Goal: Information Seeking & Learning: Learn about a topic

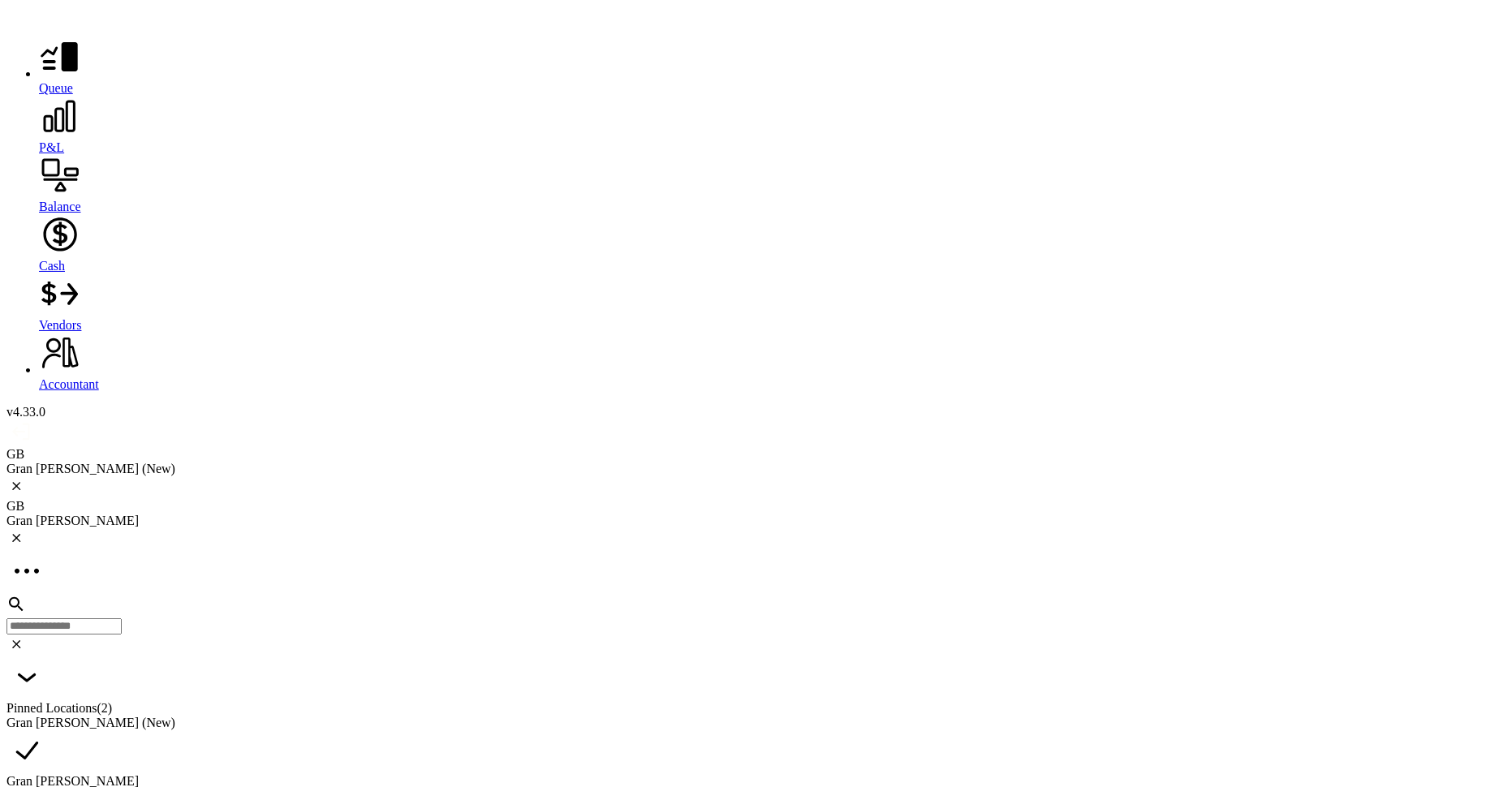
click at [44, 125] on icon at bounding box center [60, 117] width 32 height 32
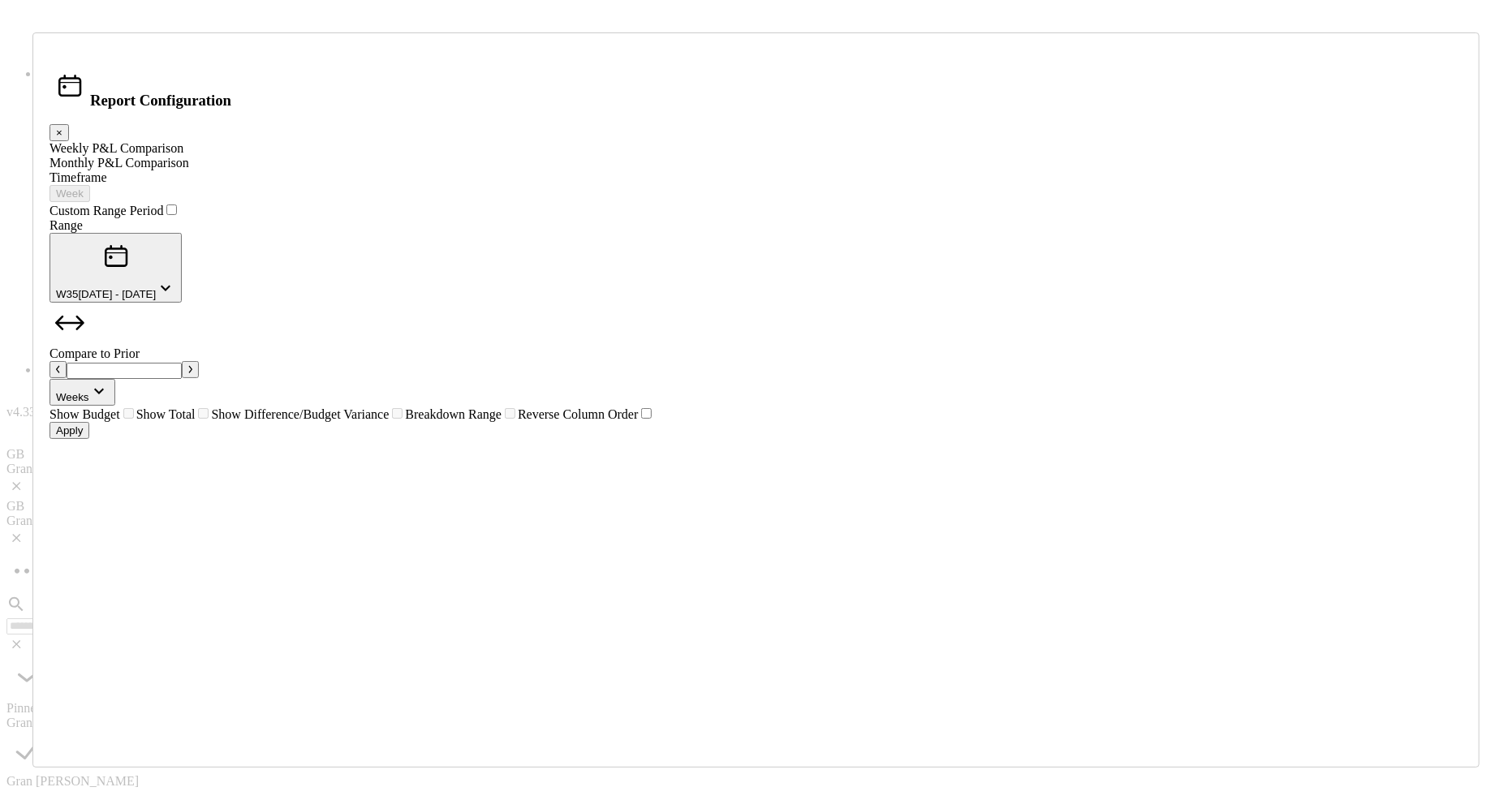
click at [476, 171] on div "Monthly P&L Comparison" at bounding box center [756, 163] width 1413 height 15
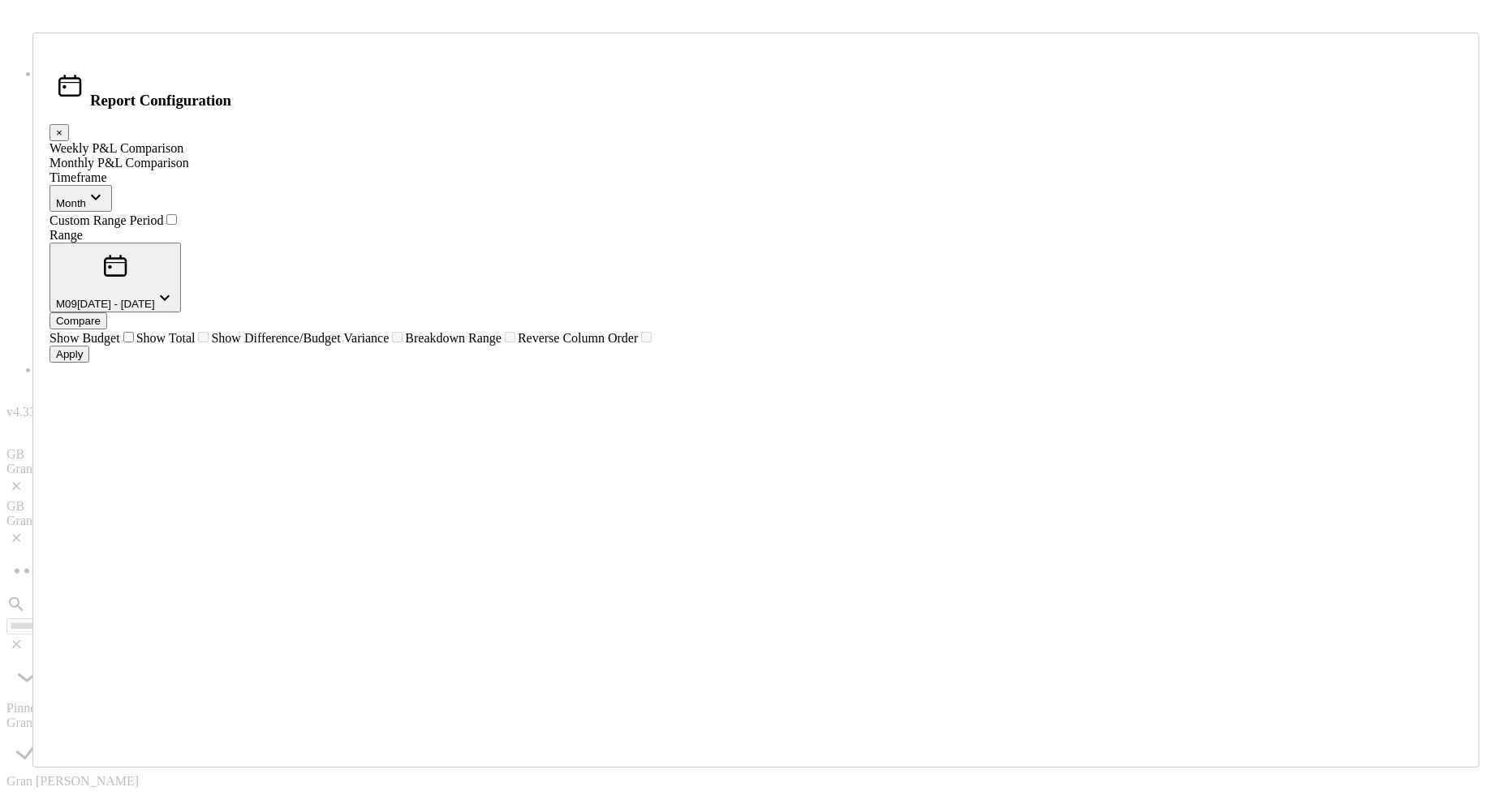
click at [101, 325] on div "Compare" at bounding box center [78, 321] width 44 height 12
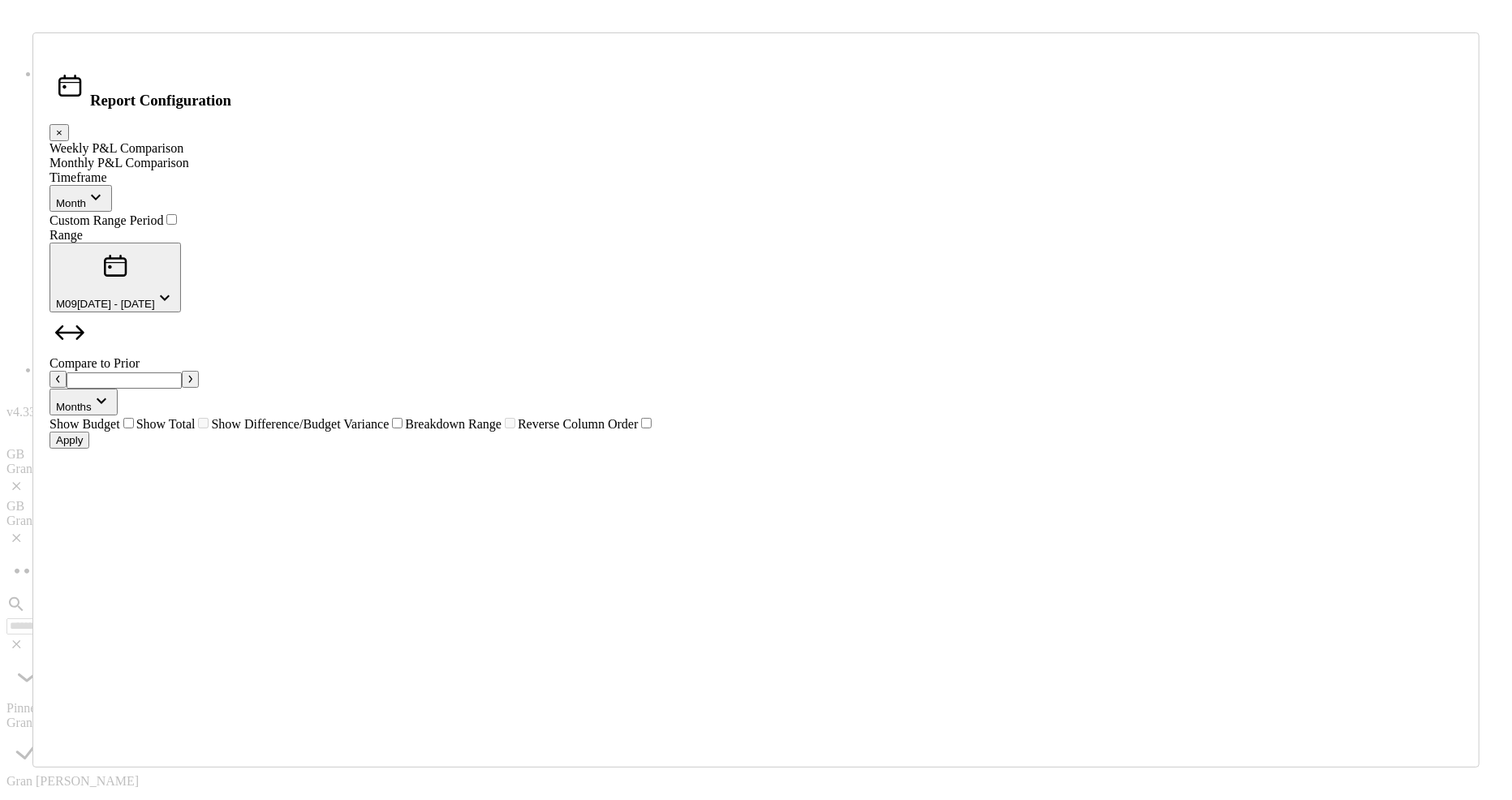
click at [192, 375] on icon "button" at bounding box center [190, 379] width 4 height 8
type input "*"
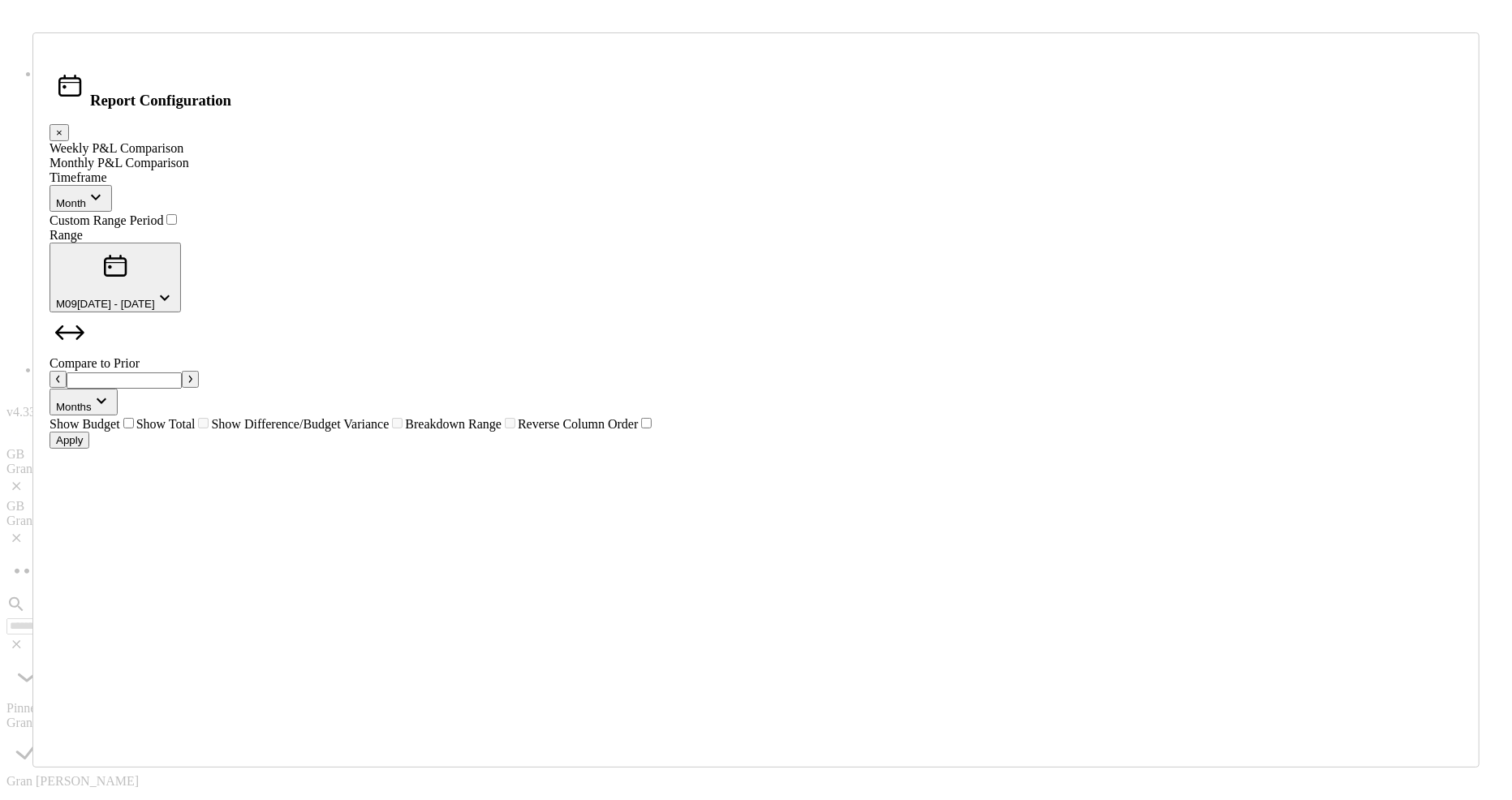
click at [83, 446] on div "Apply" at bounding box center [69, 441] width 27 height 12
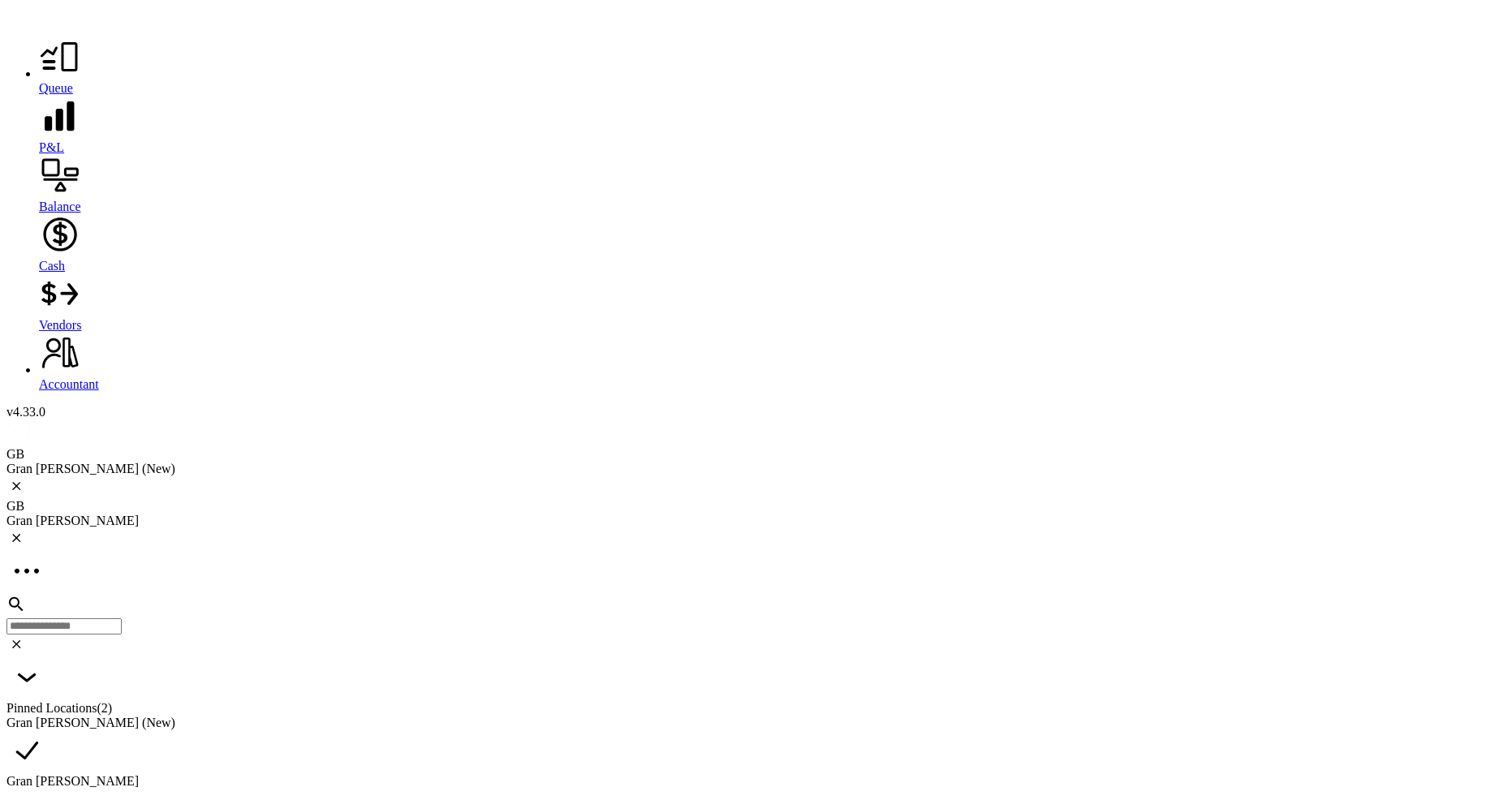
scroll to position [530, 0]
click at [311, 514] on div "Gran [PERSON_NAME]" at bounding box center [756, 521] width 1499 height 15
click at [348, 514] on div "Gran [PERSON_NAME]" at bounding box center [756, 521] width 1499 height 15
click at [376, 499] on div "GB Gran [PERSON_NAME]" at bounding box center [756, 513] width 1499 height 29
click at [423, 499] on div "GB Gran [PERSON_NAME]" at bounding box center [756, 513] width 1499 height 29
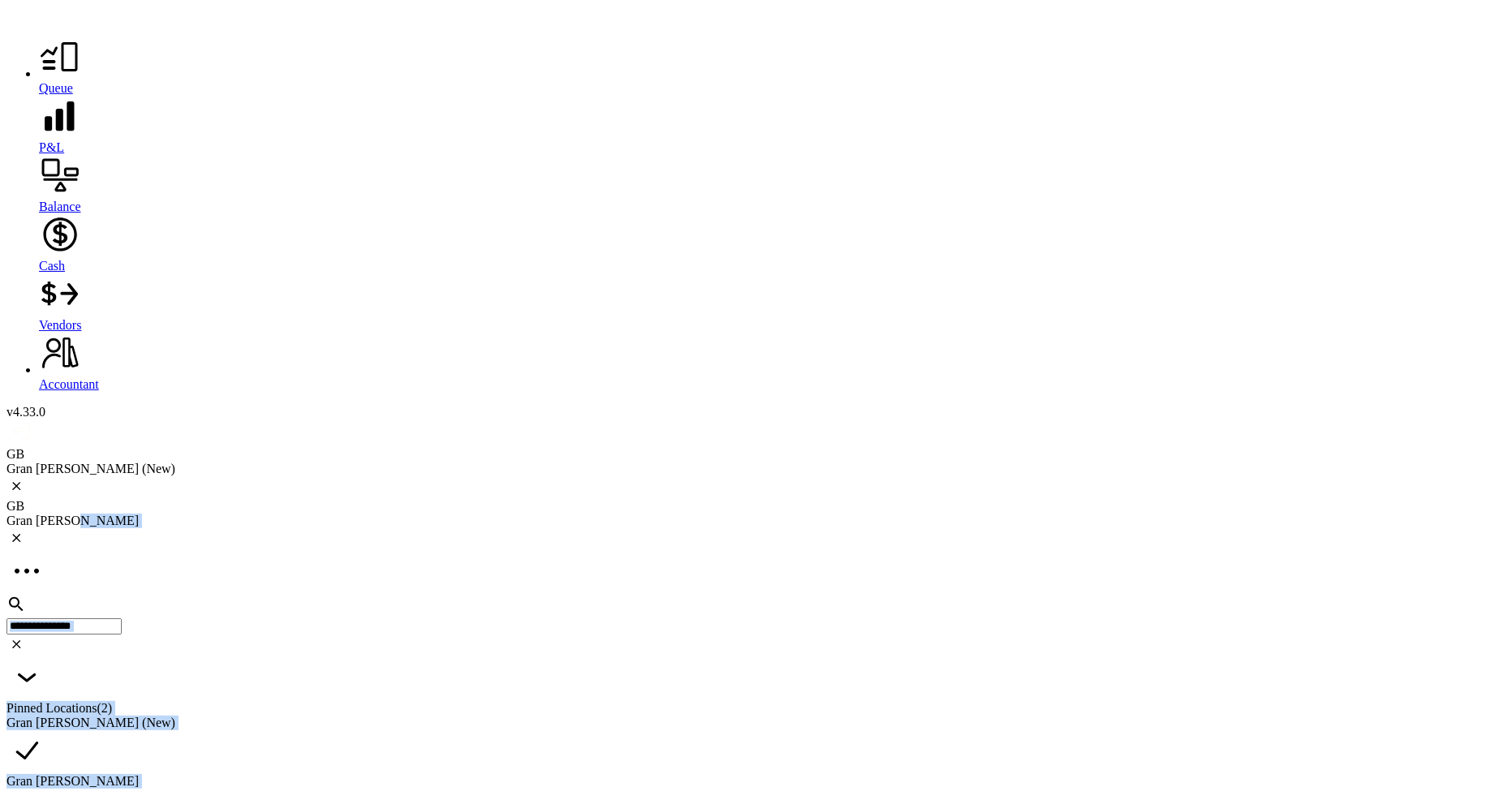
click at [423, 499] on div "GB Gran [PERSON_NAME]" at bounding box center [756, 513] width 1499 height 29
click at [39, 71] on icon at bounding box center [59, 57] width 42 height 42
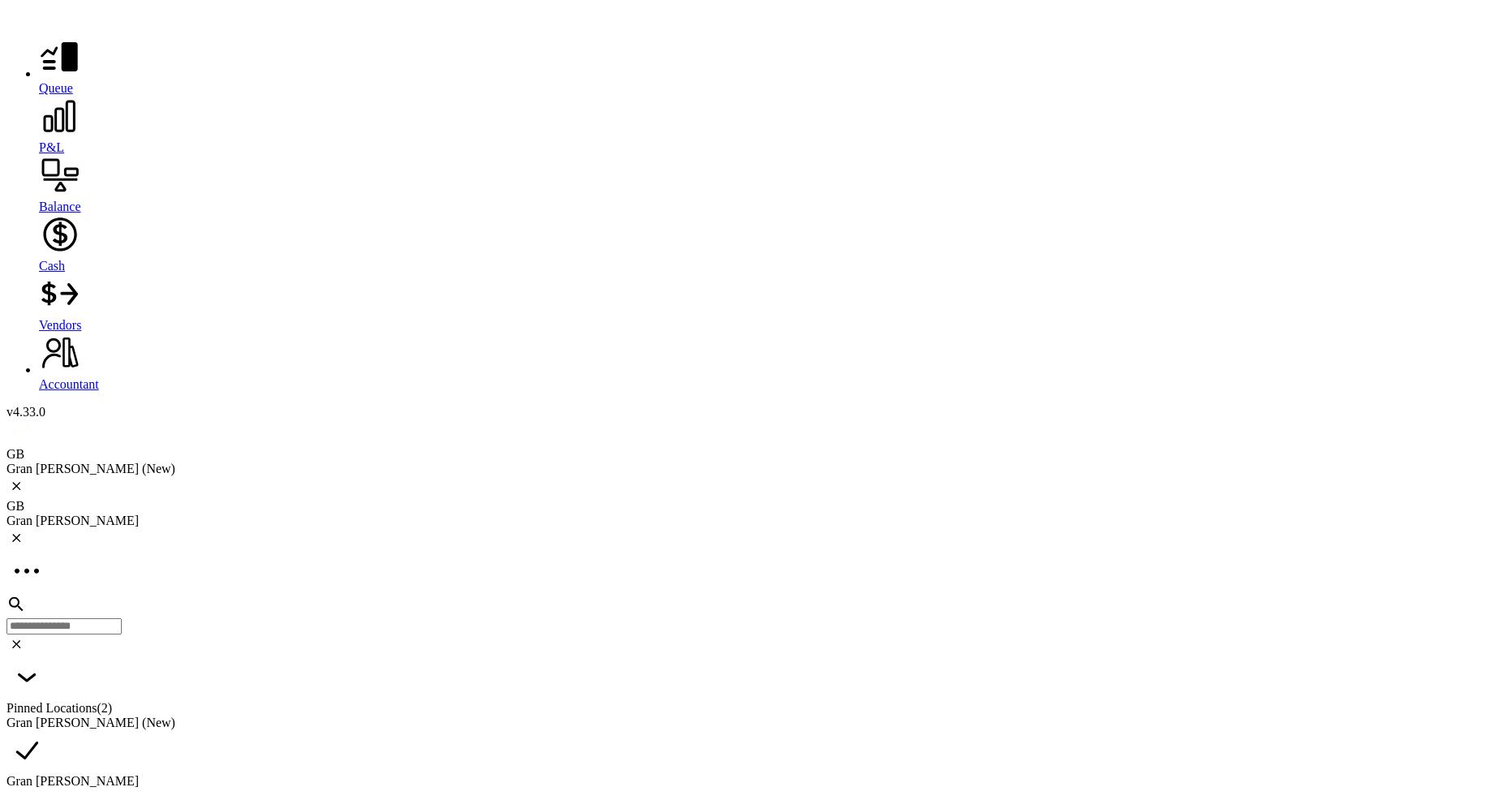
click at [32, 13] on div at bounding box center [756, 14] width 1499 height 17
click at [29, 20] on icon at bounding box center [19, 13] width 25 height 14
click at [373, 499] on div "GB Gran [PERSON_NAME]" at bounding box center [756, 513] width 1499 height 29
click at [333, 514] on div "Gran [PERSON_NAME]" at bounding box center [756, 521] width 1499 height 15
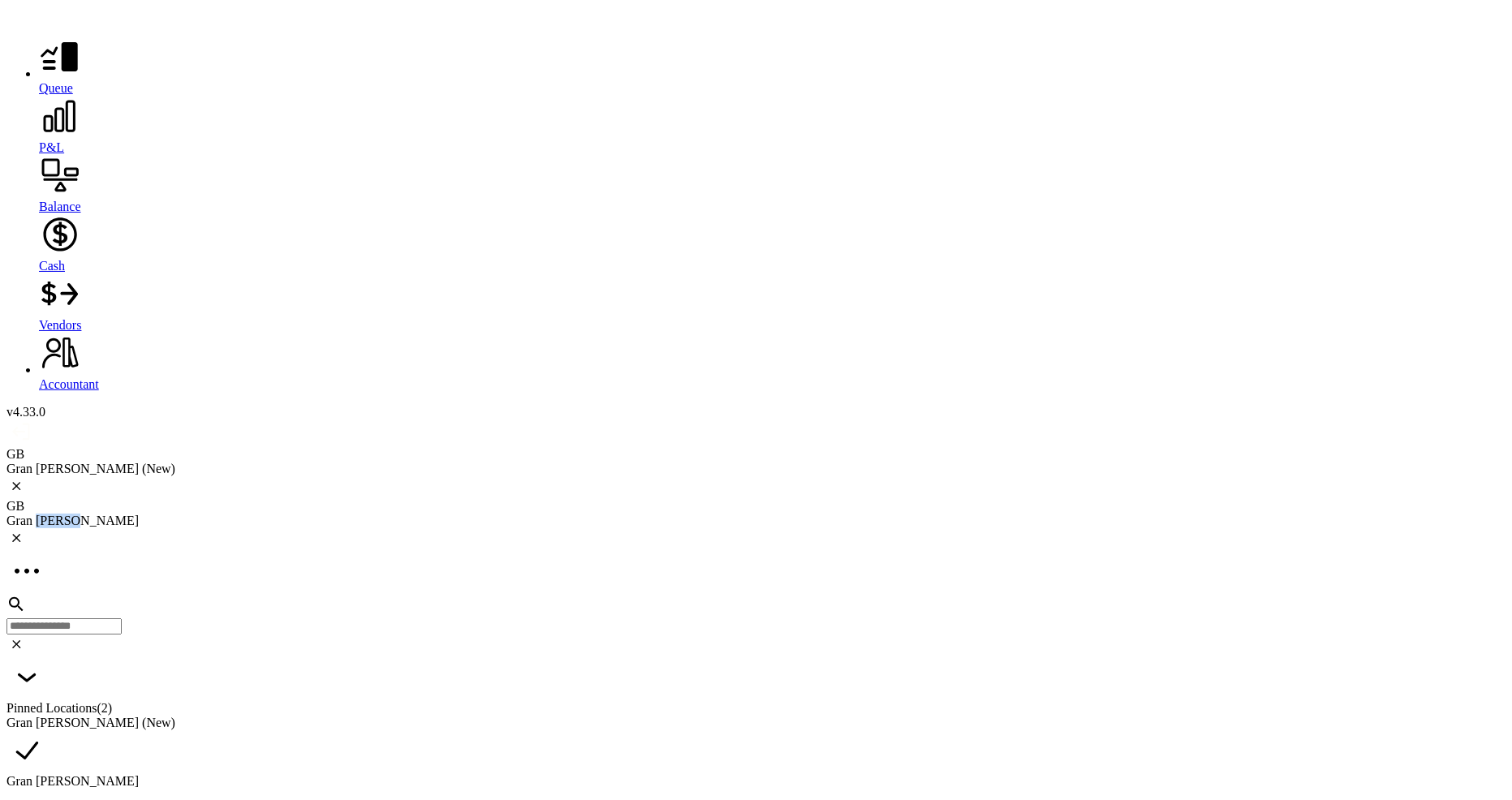
click at [333, 514] on div "Gran [PERSON_NAME]" at bounding box center [756, 521] width 1499 height 15
click at [338, 499] on div "GB Gran [PERSON_NAME]" at bounding box center [756, 513] width 1499 height 29
click at [27, 528] on icon at bounding box center [16, 538] width 20 height 19
drag, startPoint x: 243, startPoint y: 21, endPoint x: 319, endPoint y: 19, distance: 76.0
click at [246, 476] on div at bounding box center [756, 488] width 1499 height 23
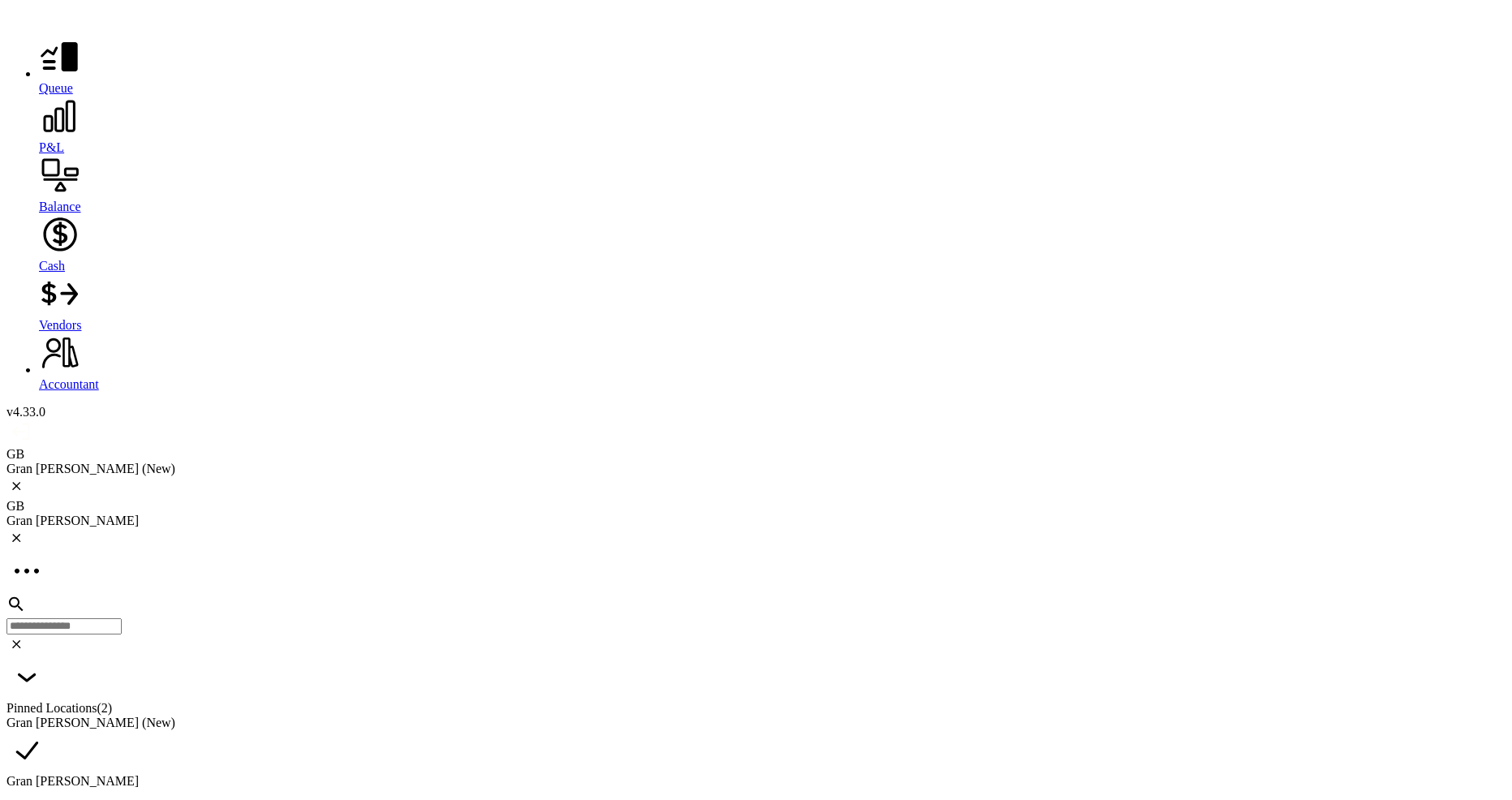
click at [47, 551] on icon at bounding box center [27, 572] width 41 height 41
click at [562, 774] on div "Gran [PERSON_NAME]" at bounding box center [756, 781] width 1499 height 15
click at [628, 774] on div "Gran [PERSON_NAME]" at bounding box center [756, 781] width 1499 height 15
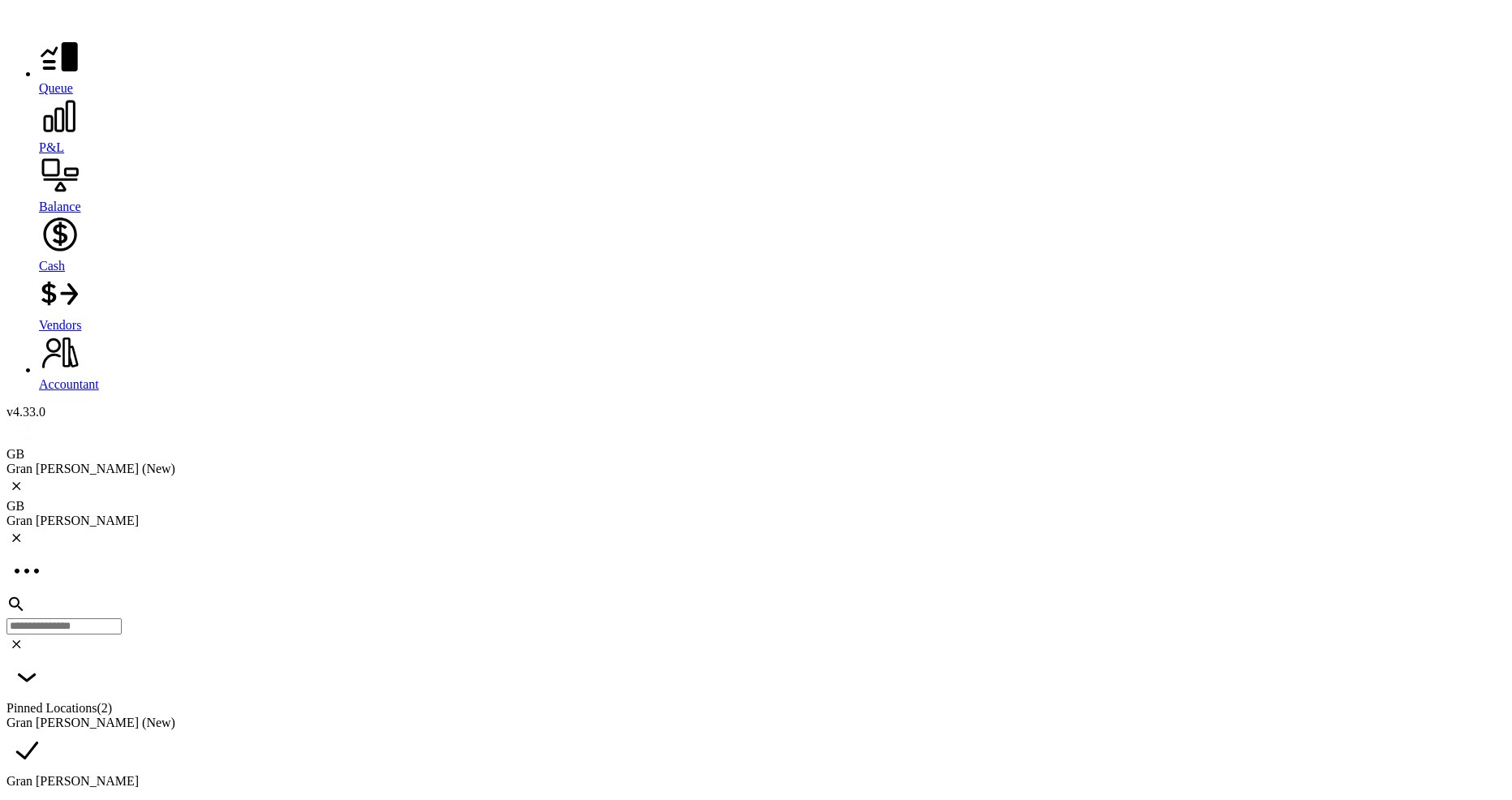
click at [768, 551] on div "Pinned Locations ( 2 ) [GEOGRAPHIC_DATA][PERSON_NAME] (New) [GEOGRAPHIC_DATA][P…" at bounding box center [756, 699] width 1499 height 296
click at [39, 126] on icon at bounding box center [59, 116] width 42 height 42
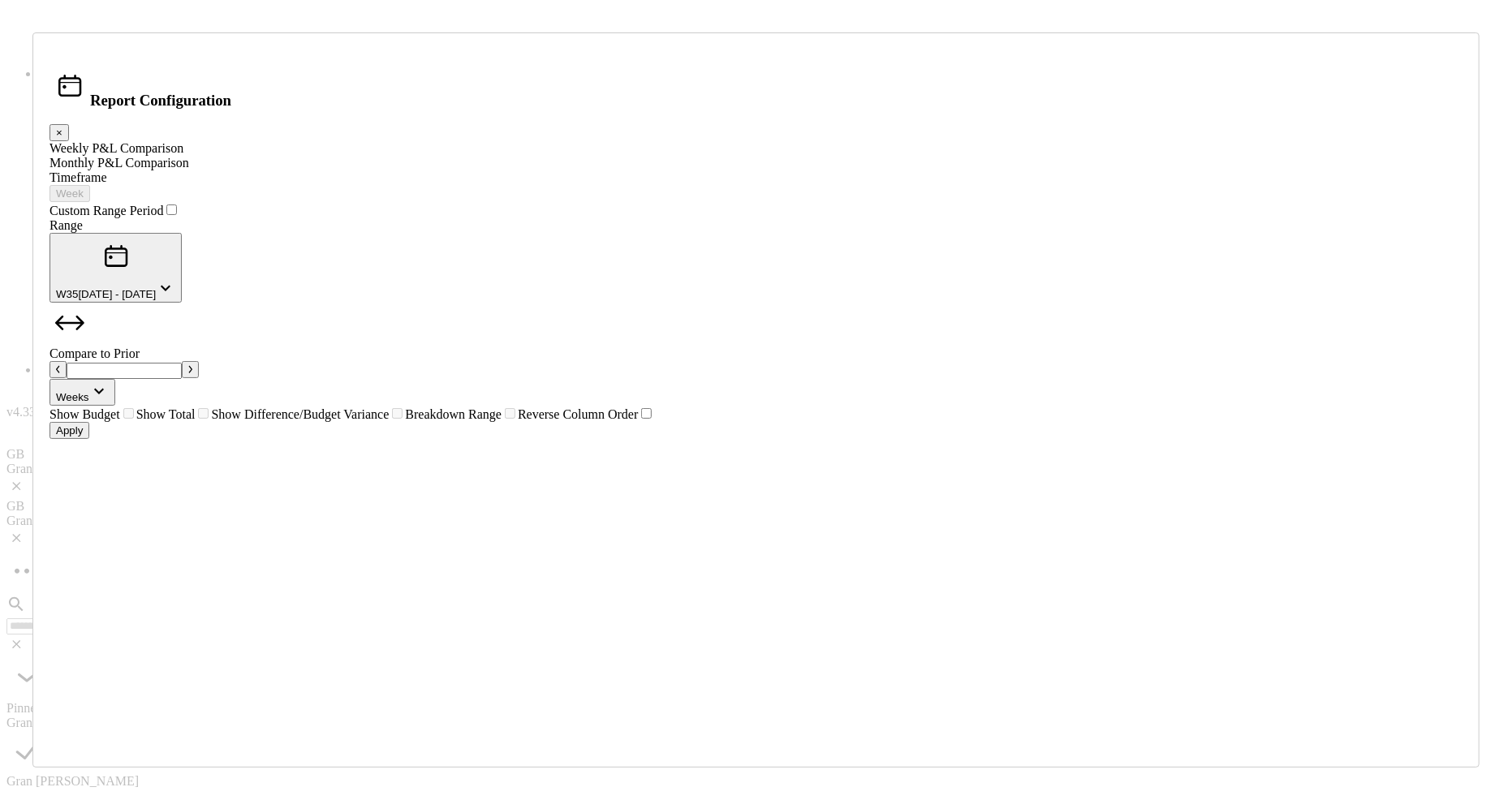
click at [533, 171] on div "Monthly P&L Comparison" at bounding box center [756, 163] width 1413 height 15
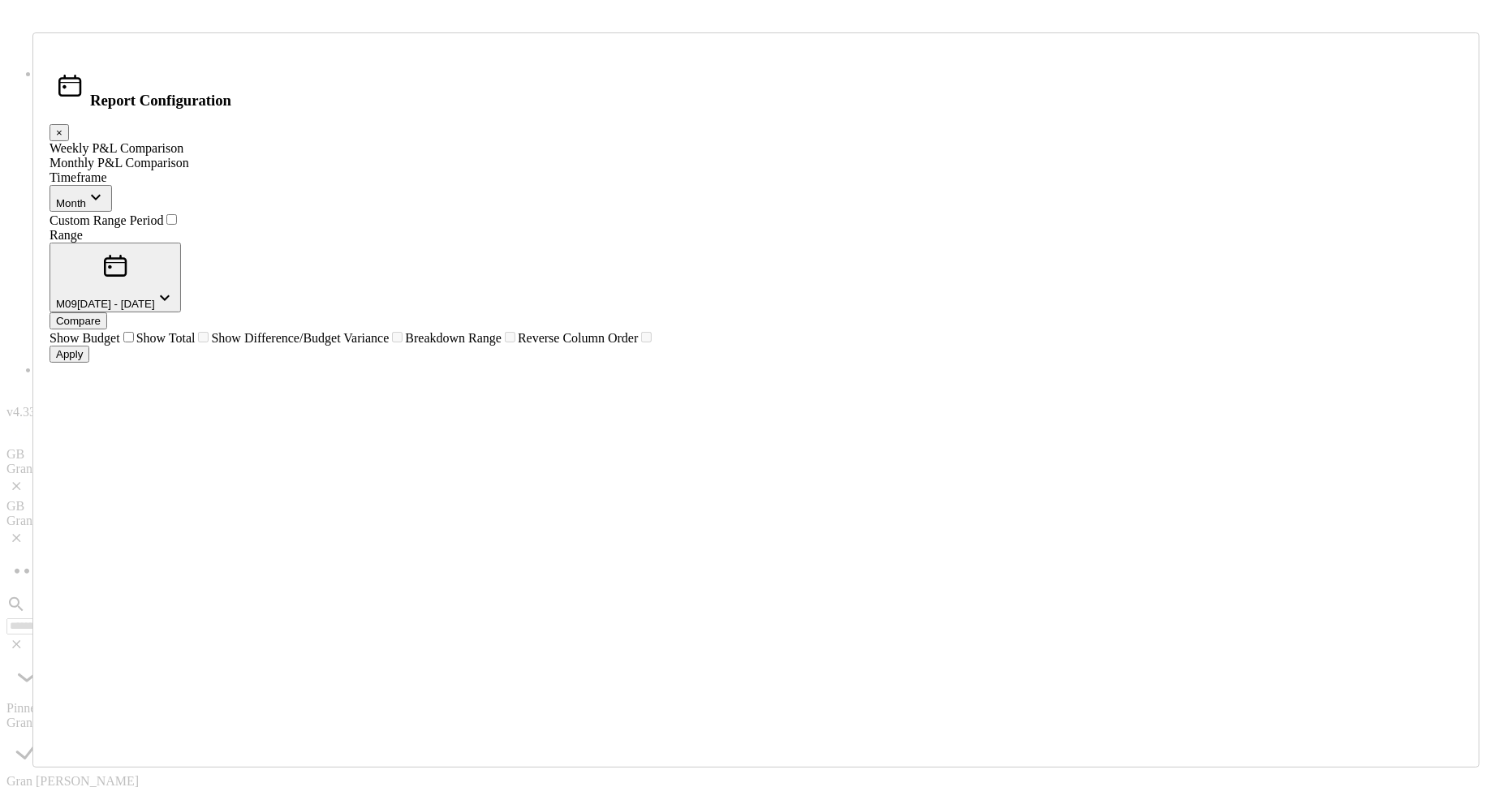
click at [174, 308] on icon "button" at bounding box center [165, 298] width 19 height 19
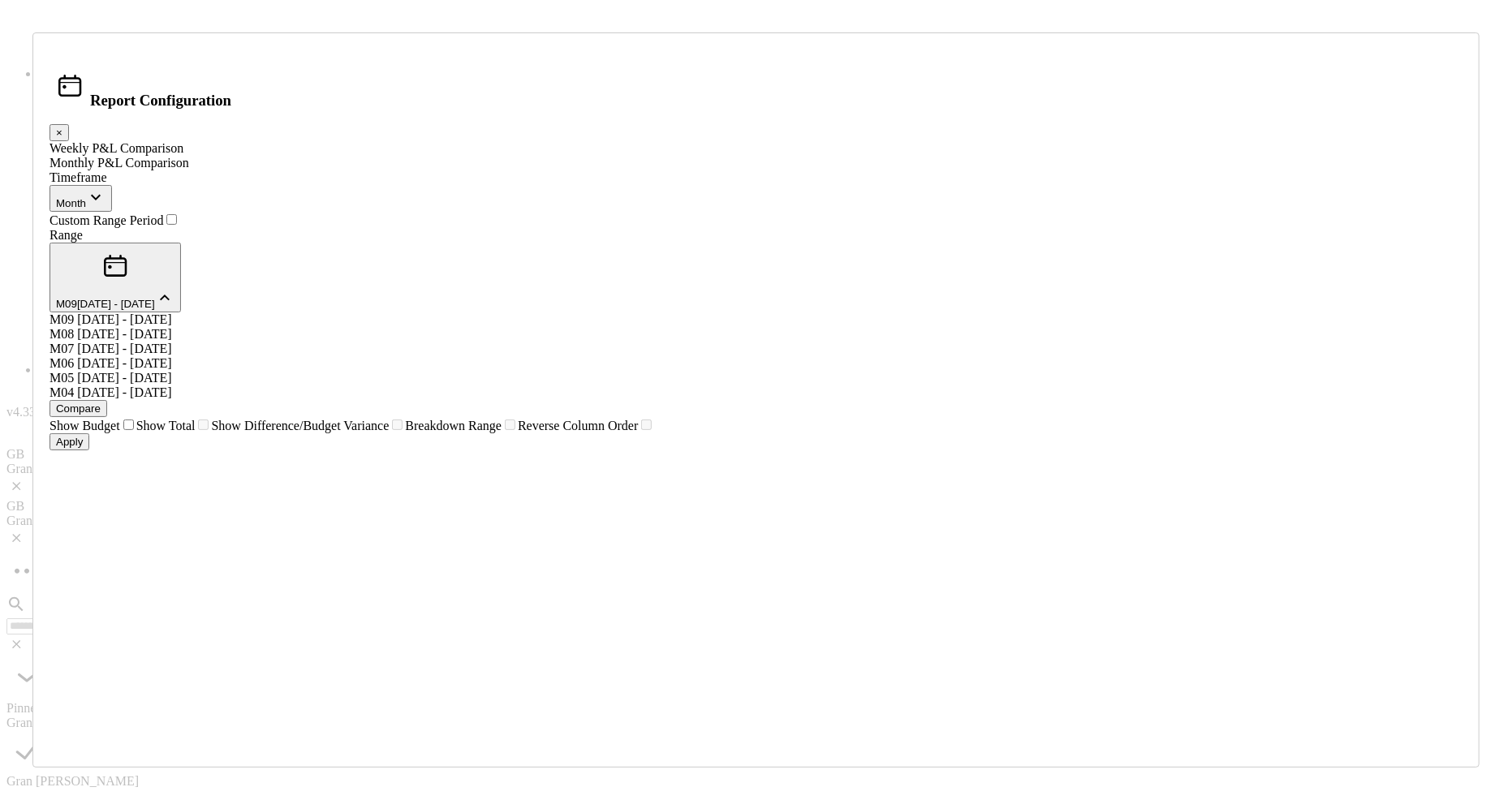
click at [945, 333] on div "Weekly P&L Comparison Monthly P&L Comparison Timeframe Month Custom Range Perio…" at bounding box center [756, 288] width 1413 height 292
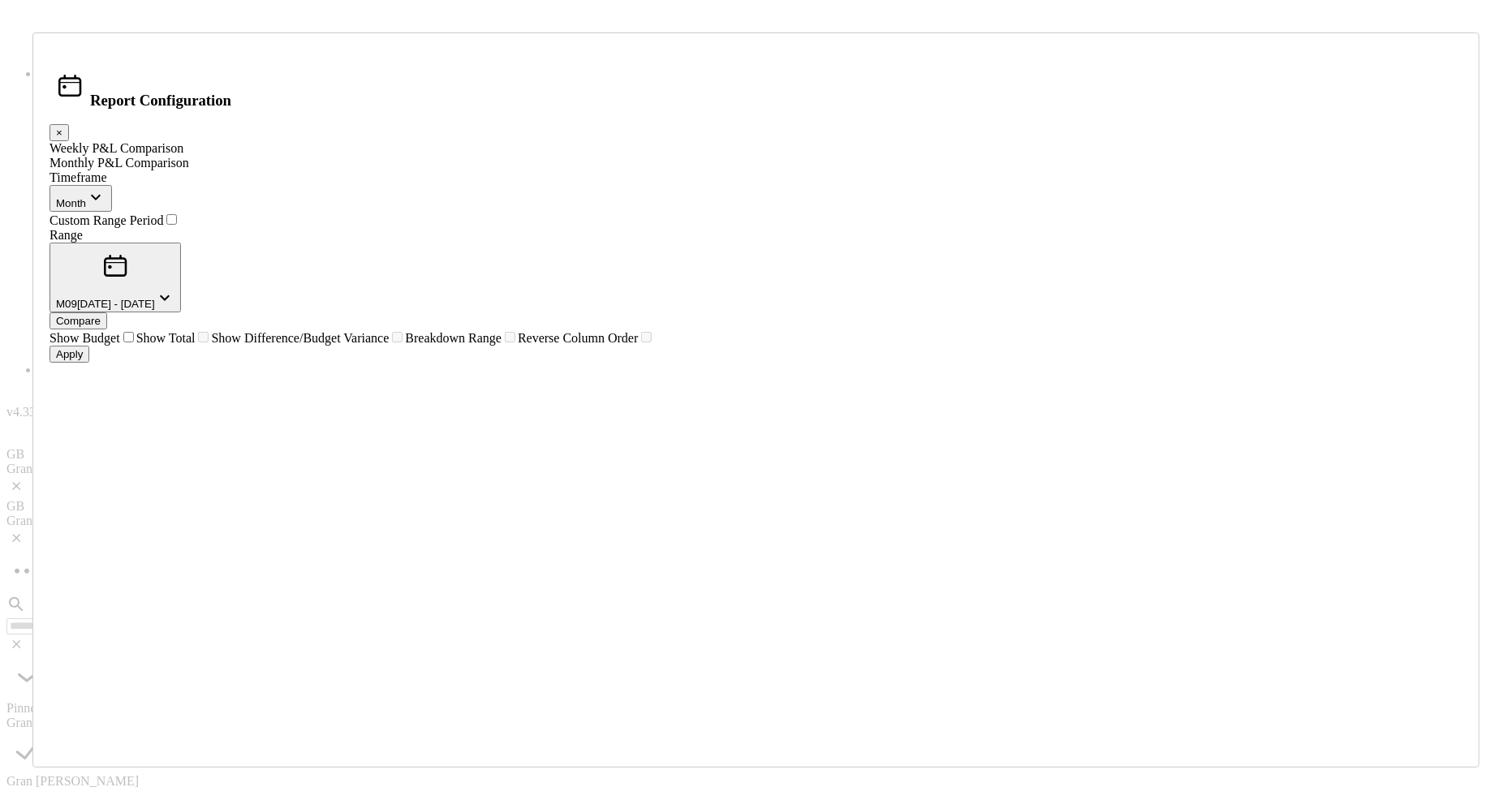
click at [101, 327] on div "Compare" at bounding box center [78, 321] width 44 height 12
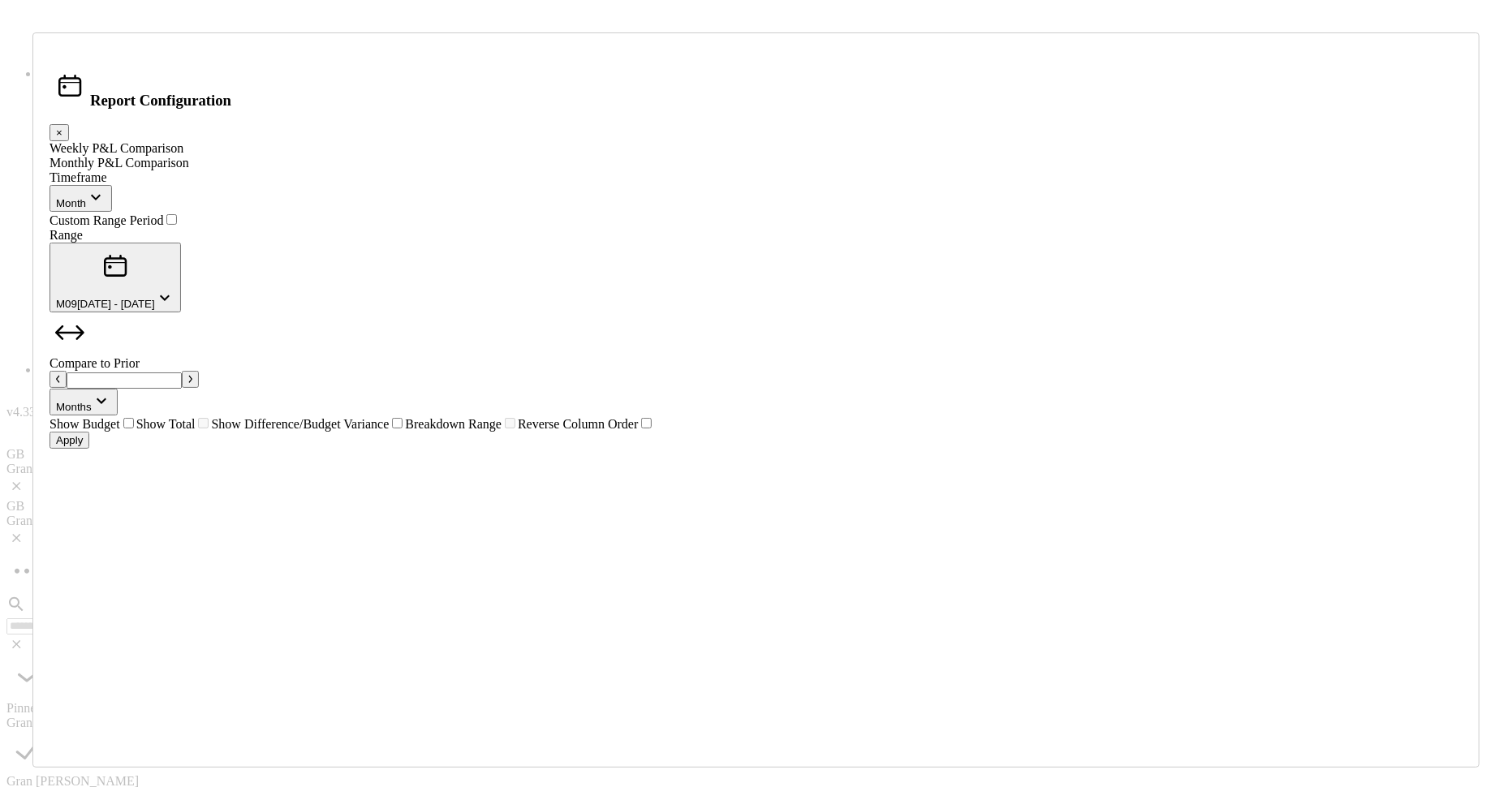
click at [192, 375] on icon "button" at bounding box center [190, 379] width 4 height 8
type input "*"
click at [83, 446] on div "Apply" at bounding box center [69, 441] width 27 height 12
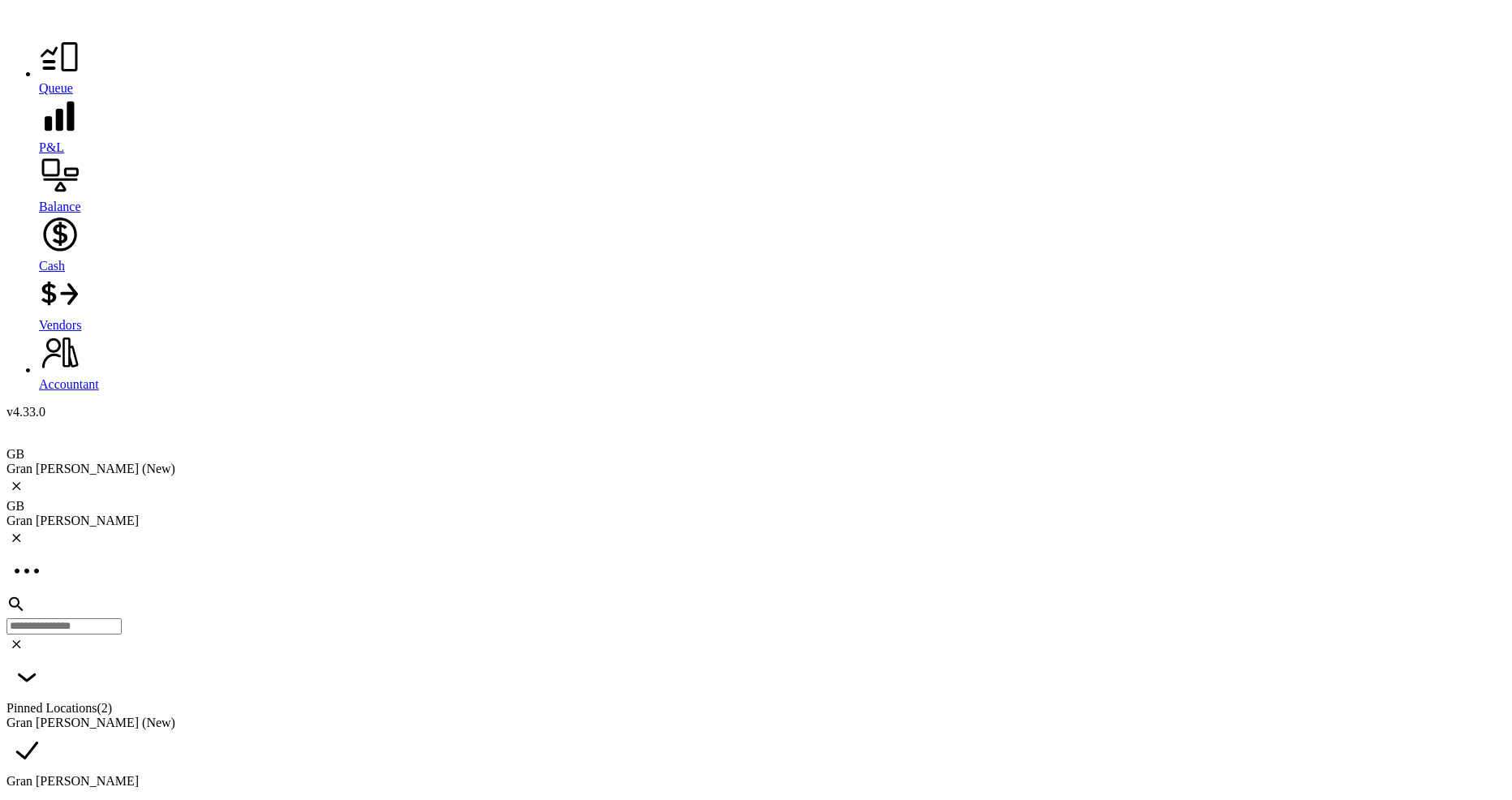
scroll to position [1229, 0]
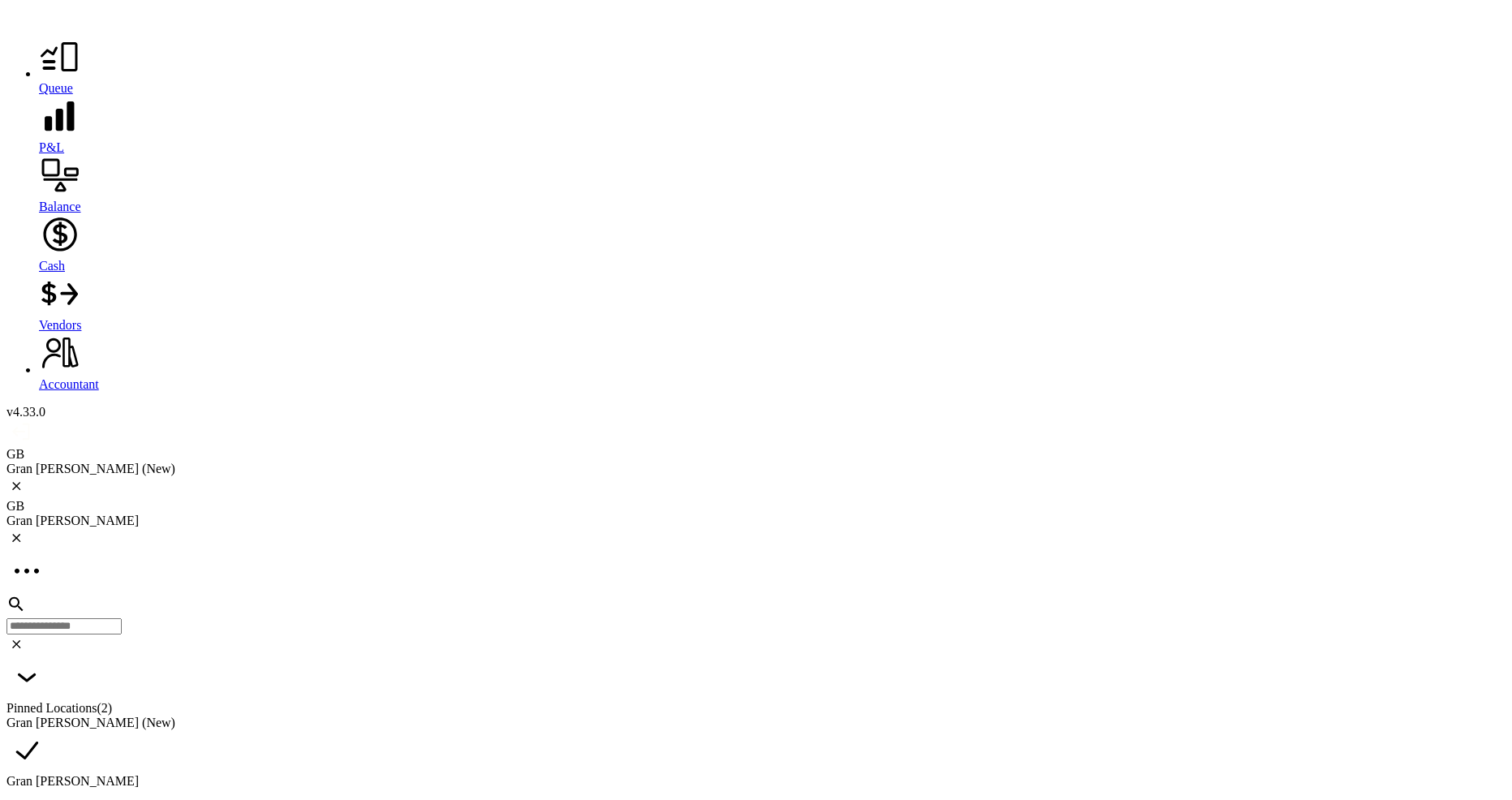
scroll to position [0, 1]
